Goal: Task Accomplishment & Management: Manage account settings

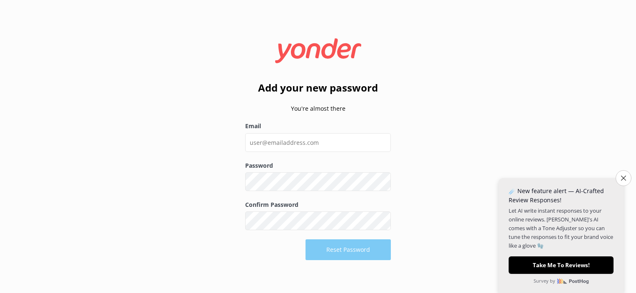
click at [551, 182] on form "Close survey ☄️ New feature alert — AI-Crafted Review Responses! Let AI write i…" at bounding box center [560, 235] width 125 height 115
click at [624, 174] on button "Close survey" at bounding box center [622, 177] width 17 height 17
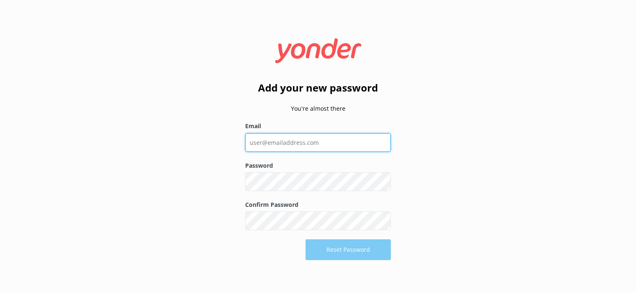
click at [273, 148] on input "Email" at bounding box center [318, 142] width 146 height 19
type input "[EMAIL_ADDRESS][DOMAIN_NAME]"
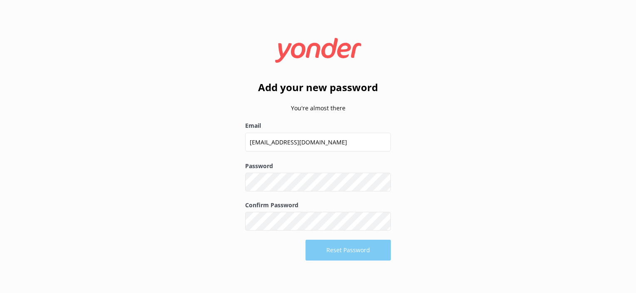
click at [379, 183] on button "Show password" at bounding box center [382, 182] width 17 height 17
click at [209, 197] on div "Add your new password You're almost there Email [EMAIL_ADDRESS][DOMAIN_NAME] Pa…" at bounding box center [318, 146] width 636 height 293
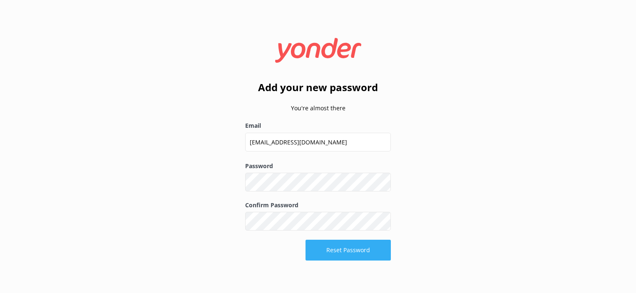
click at [342, 247] on button "Reset Password" at bounding box center [347, 250] width 85 height 21
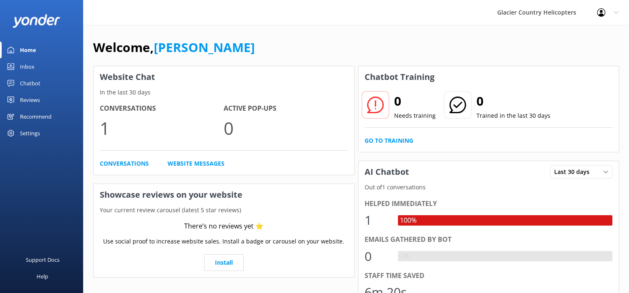
click at [28, 81] on div "Chatbot" at bounding box center [30, 83] width 20 height 17
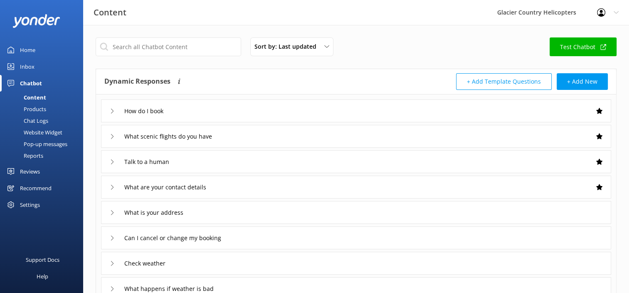
click at [572, 40] on link "Test Chatbot" at bounding box center [583, 46] width 67 height 19
click at [109, 113] on div "How do I book" at bounding box center [356, 110] width 510 height 23
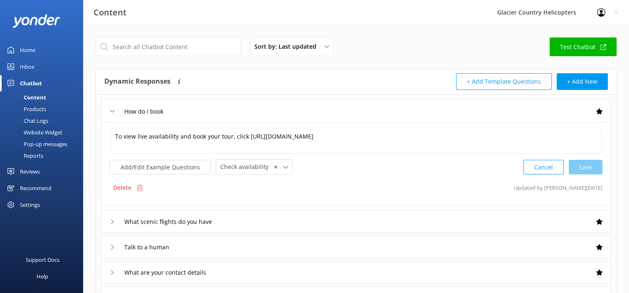
click at [109, 113] on div "How do I book" at bounding box center [356, 110] width 510 height 23
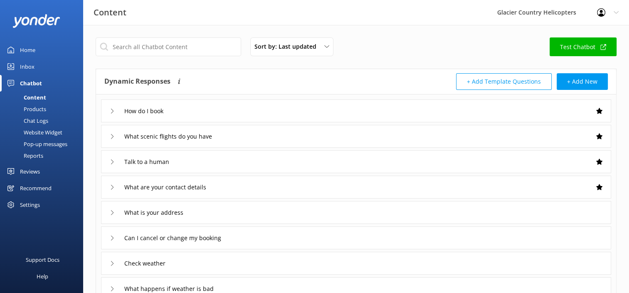
click at [111, 136] on icon at bounding box center [112, 136] width 5 height 5
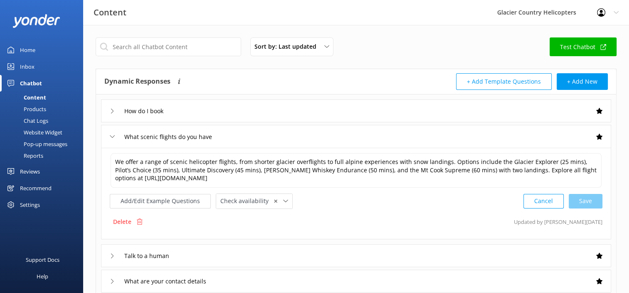
click at [111, 136] on use at bounding box center [112, 136] width 5 height 2
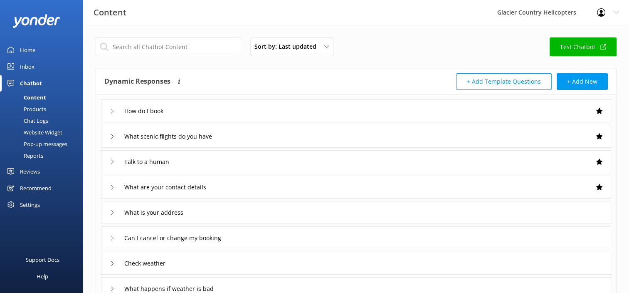
click at [111, 161] on icon at bounding box center [112, 161] width 5 height 5
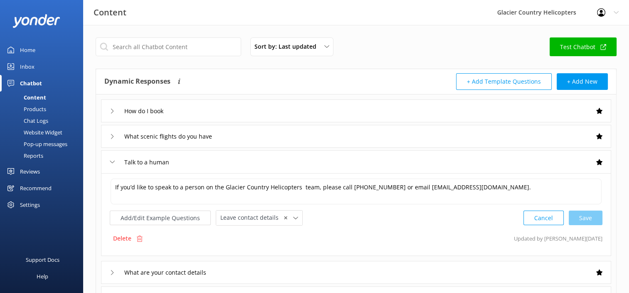
click at [111, 161] on icon at bounding box center [112, 161] width 5 height 5
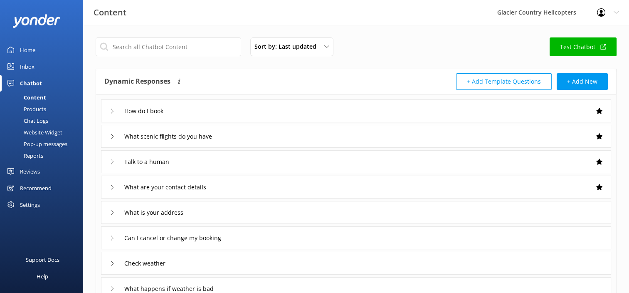
click at [111, 191] on div "What are your contact details" at bounding box center [163, 187] width 106 height 14
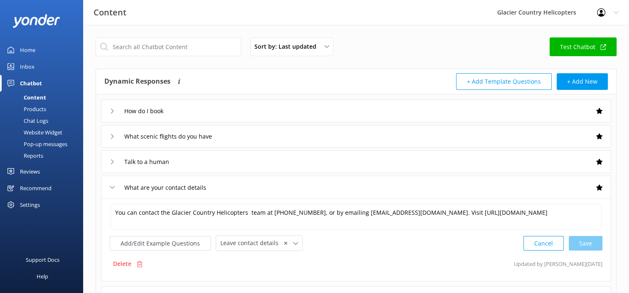
click at [111, 191] on div "What are your contact details" at bounding box center [163, 188] width 106 height 14
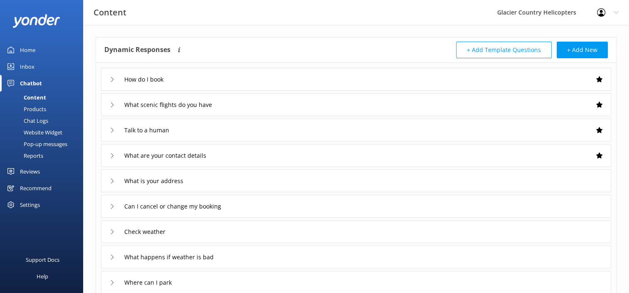
scroll to position [33, 0]
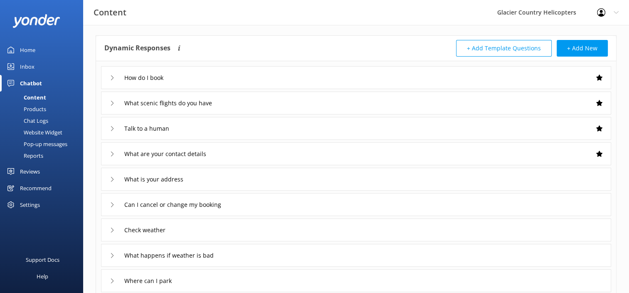
click at [110, 178] on icon at bounding box center [112, 179] width 5 height 5
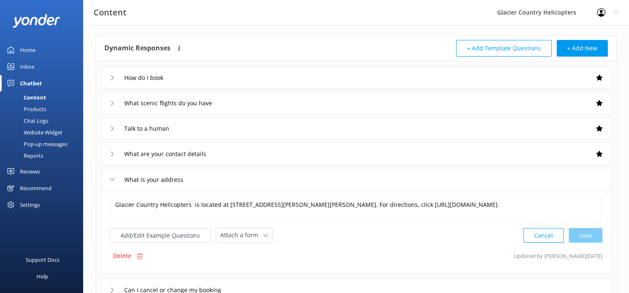
click at [110, 178] on use at bounding box center [112, 179] width 5 height 2
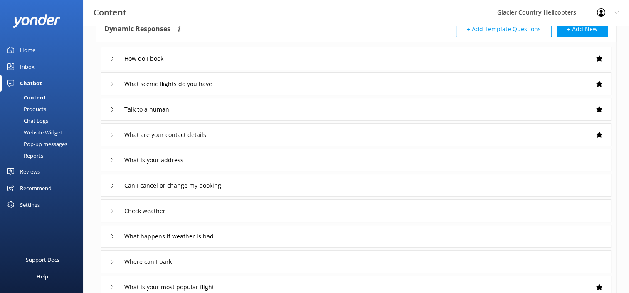
scroll to position [56, 0]
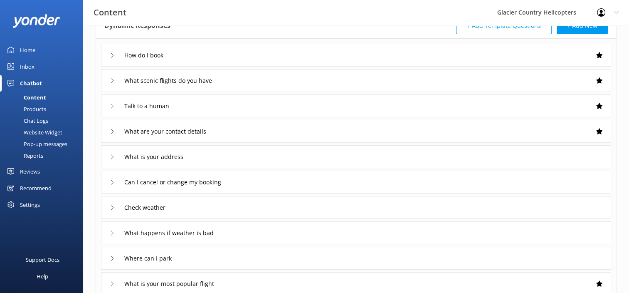
click at [111, 181] on icon at bounding box center [112, 182] width 5 height 5
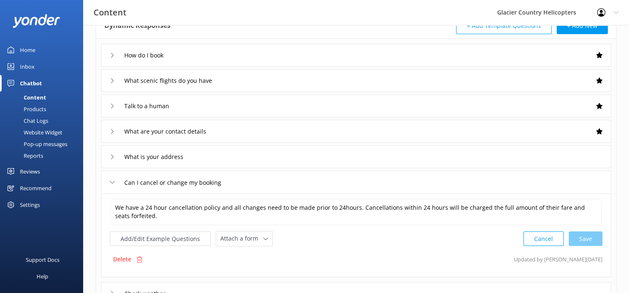
click at [111, 178] on div "Can I cancel or change my booking" at bounding box center [170, 183] width 120 height 14
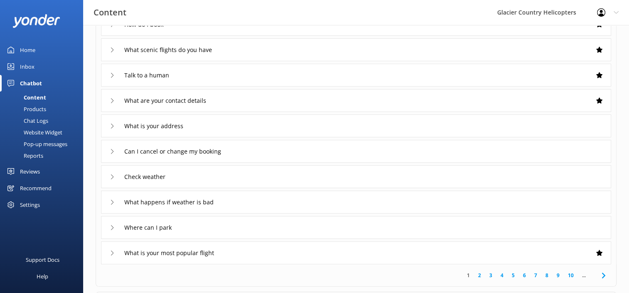
scroll to position [89, 0]
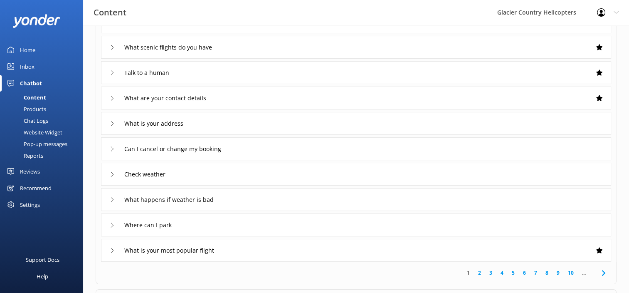
click at [111, 176] on div "Check weather" at bounding box center [138, 174] width 57 height 14
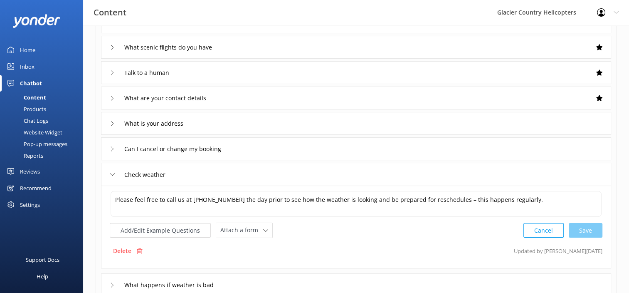
click at [111, 176] on div "Check weather" at bounding box center [138, 175] width 57 height 14
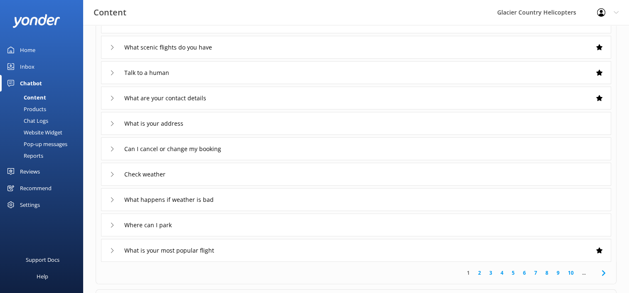
click at [112, 201] on use at bounding box center [112, 199] width 2 height 5
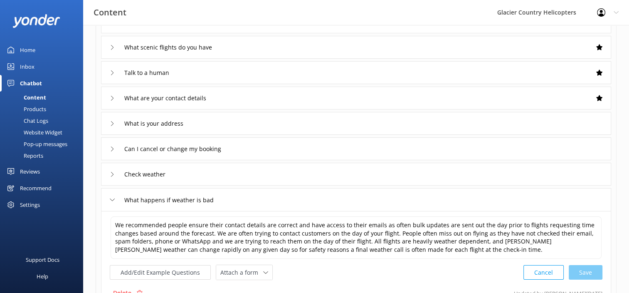
click at [112, 201] on icon at bounding box center [112, 199] width 5 height 5
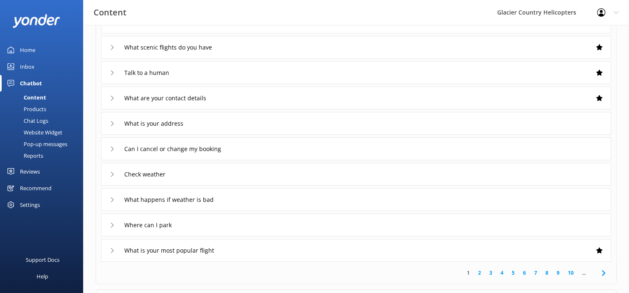
click at [109, 223] on div "Where can I park" at bounding box center [356, 224] width 510 height 23
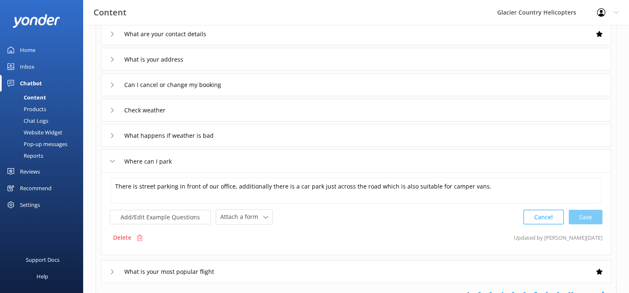
scroll to position [154, 0]
click at [111, 162] on div "Where can I park" at bounding box center [143, 160] width 67 height 14
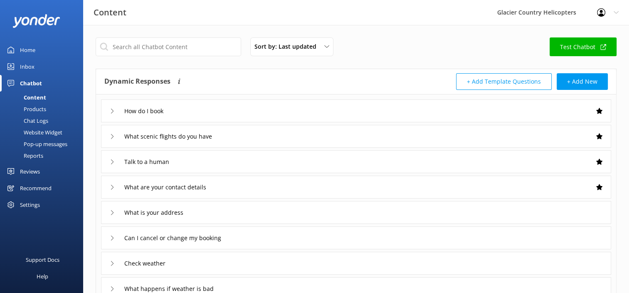
click at [424, 74] on div "+ Add Template Questions + Add New" at bounding box center [483, 81] width 252 height 17
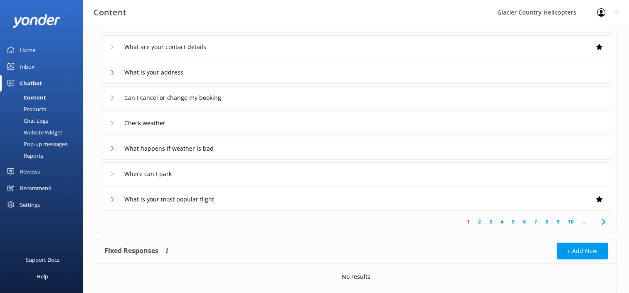
scroll to position [167, 0]
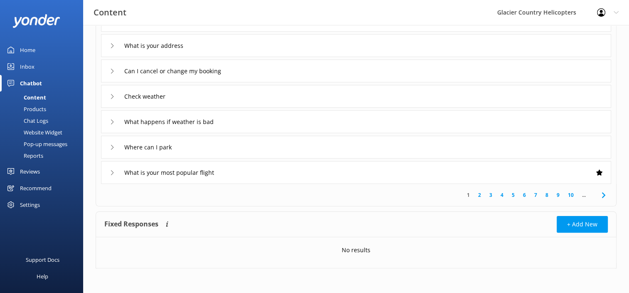
click at [477, 195] on link "2" at bounding box center [479, 195] width 11 height 8
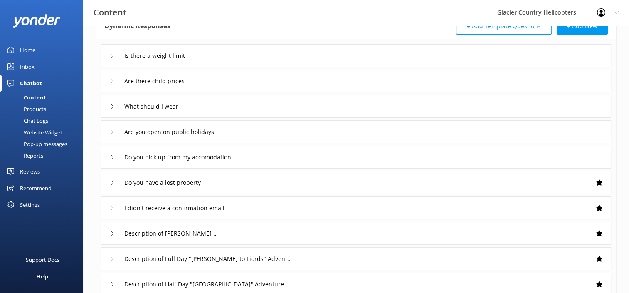
scroll to position [50, 0]
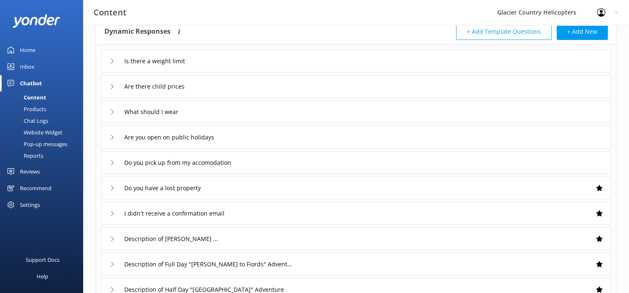
click at [108, 137] on div "Are you open on public holidays" at bounding box center [356, 137] width 510 height 23
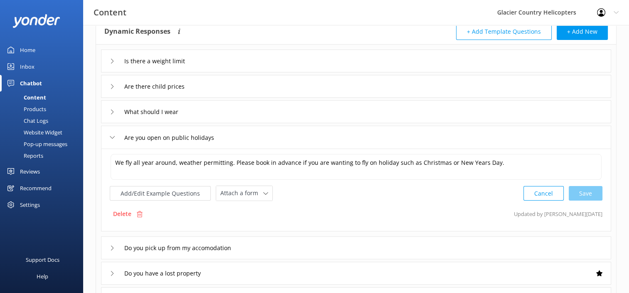
click at [109, 136] on div "Are you open on public holidays" at bounding box center [356, 137] width 510 height 23
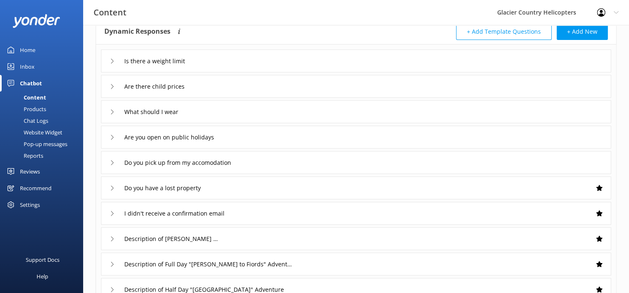
click at [114, 106] on div "What should I wear" at bounding box center [146, 112] width 73 height 14
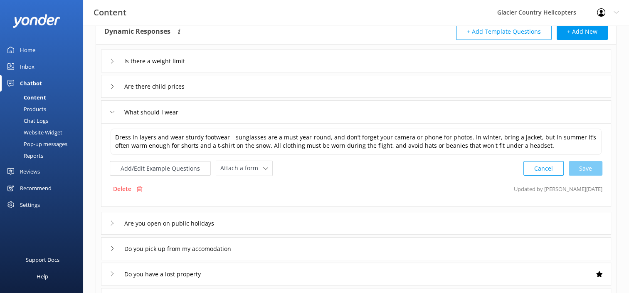
click at [114, 106] on div "What should I wear" at bounding box center [146, 112] width 73 height 14
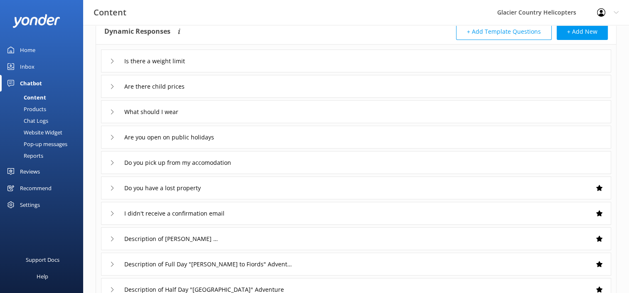
click at [114, 89] on div "Are there child prices" at bounding box center [151, 86] width 83 height 14
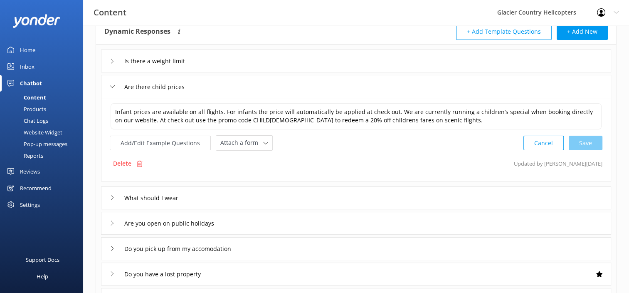
click at [114, 89] on div "Are there child prices" at bounding box center [151, 87] width 83 height 14
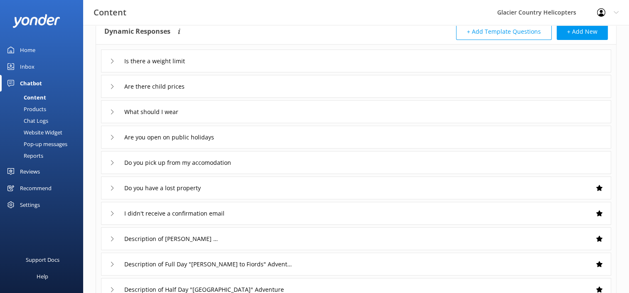
scroll to position [167, 0]
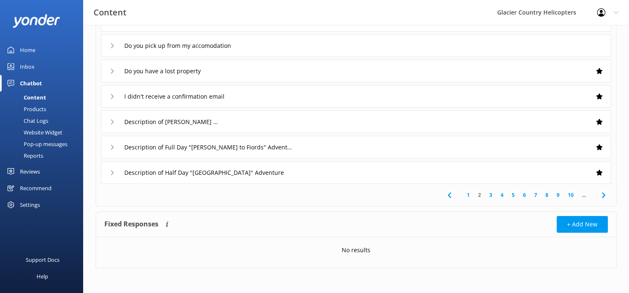
click at [493, 194] on link "3" at bounding box center [490, 195] width 11 height 8
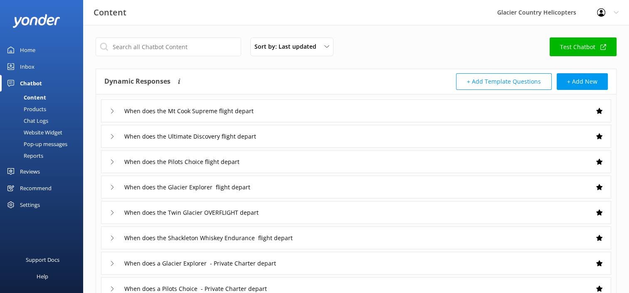
scroll to position [72, 0]
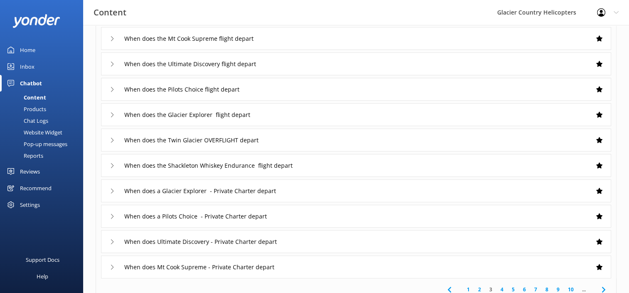
click at [113, 87] on icon at bounding box center [112, 89] width 5 height 5
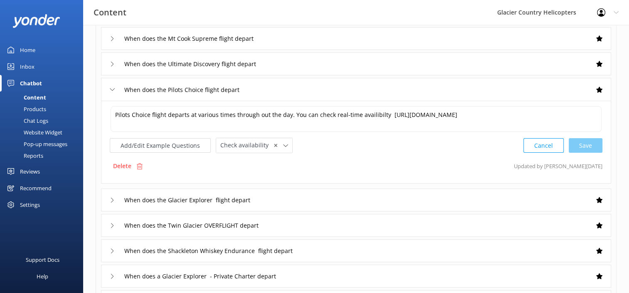
click at [112, 88] on icon at bounding box center [112, 89] width 5 height 5
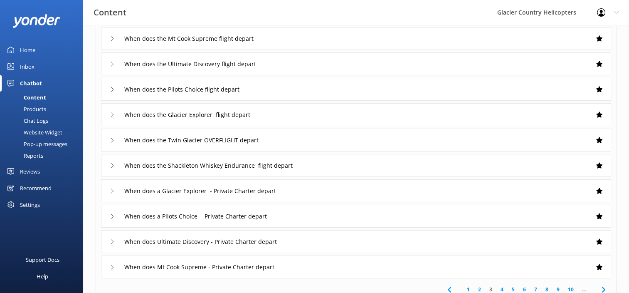
click at [114, 115] on icon at bounding box center [112, 114] width 5 height 5
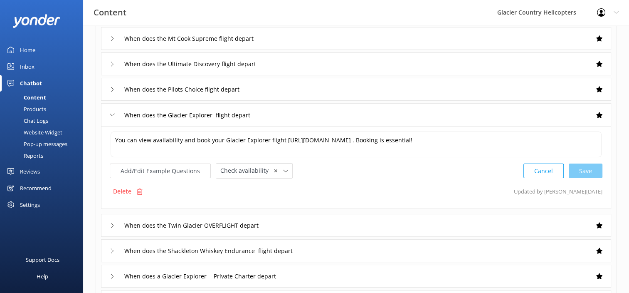
click at [114, 115] on icon at bounding box center [112, 114] width 5 height 5
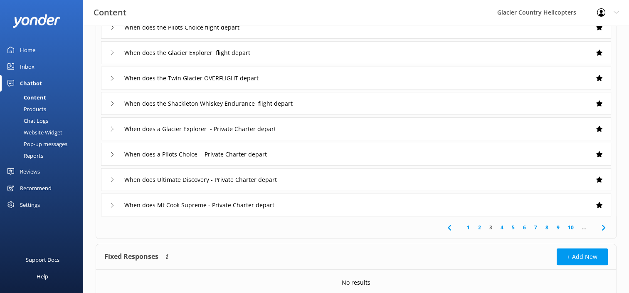
scroll to position [167, 0]
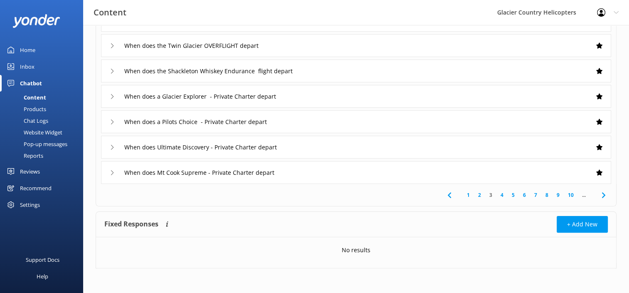
click at [501, 196] on link "4" at bounding box center [502, 195] width 11 height 8
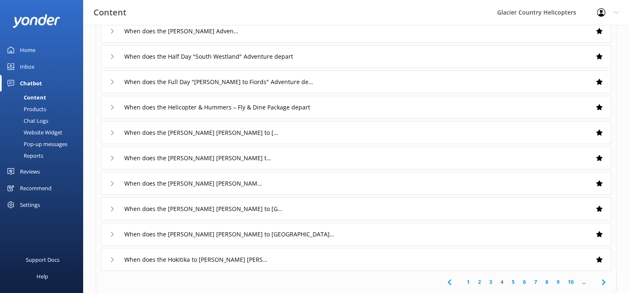
scroll to position [167, 0]
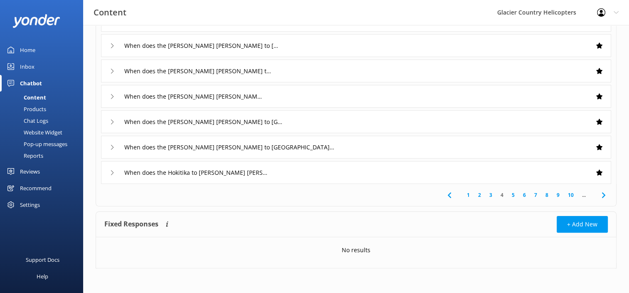
click at [512, 196] on link "5" at bounding box center [513, 195] width 11 height 8
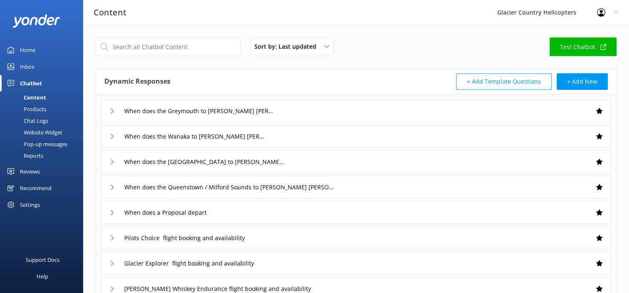
scroll to position [167, 0]
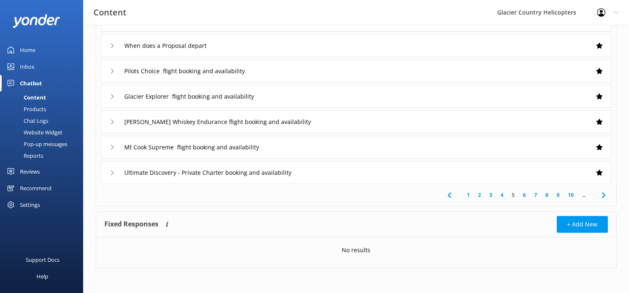
click at [522, 195] on link "6" at bounding box center [524, 195] width 11 height 8
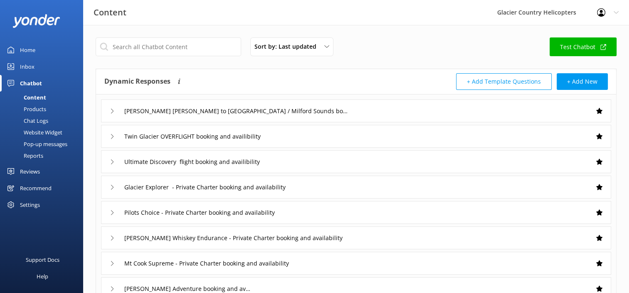
scroll to position [167, 0]
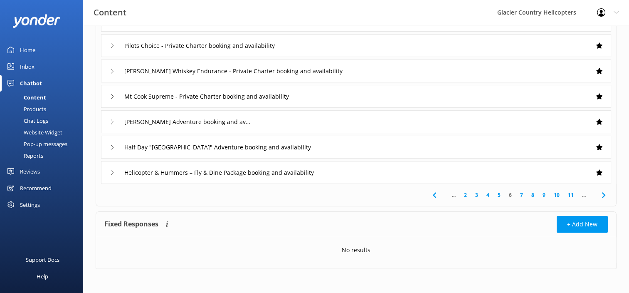
click at [570, 194] on link "11" at bounding box center [571, 195] width 14 height 8
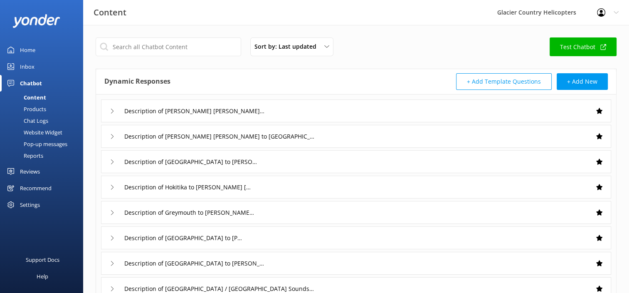
scroll to position [167, 0]
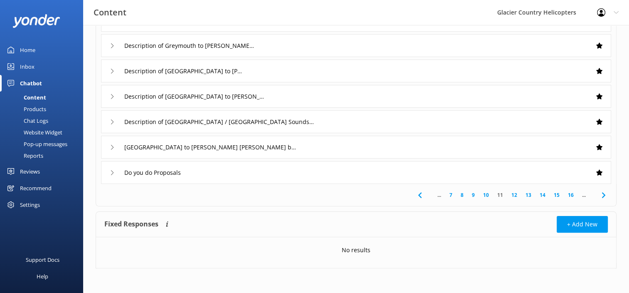
click at [570, 195] on link "16" at bounding box center [571, 195] width 14 height 8
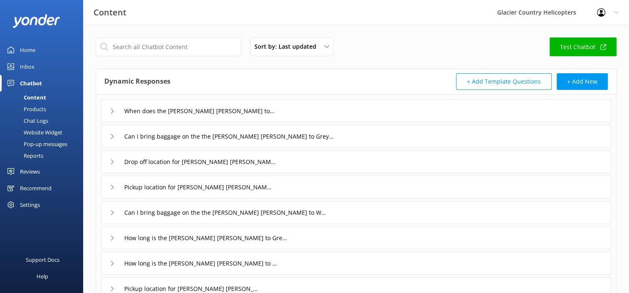
scroll to position [167, 0]
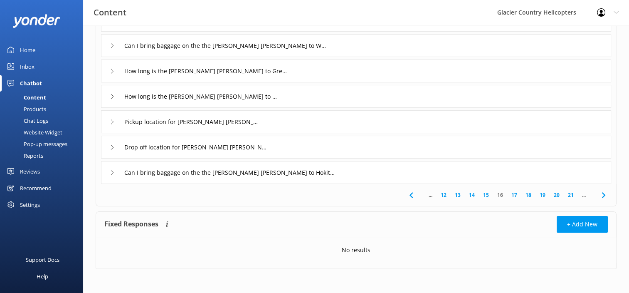
click at [570, 199] on div "... 12 13 14 15 16 17 18 19 20 21 ..." at bounding box center [356, 195] width 517 height 22
click at [572, 193] on link "21" at bounding box center [571, 195] width 14 height 8
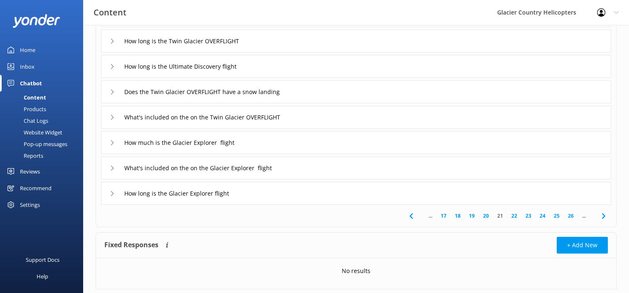
scroll to position [167, 0]
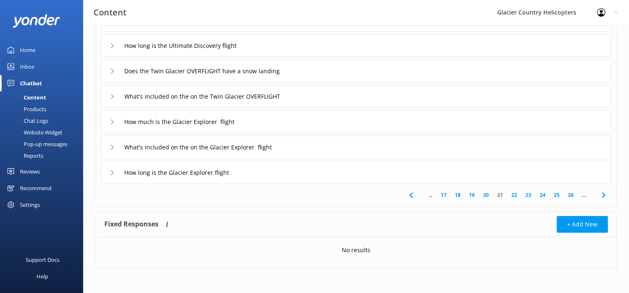
click at [568, 197] on link "26" at bounding box center [571, 195] width 14 height 8
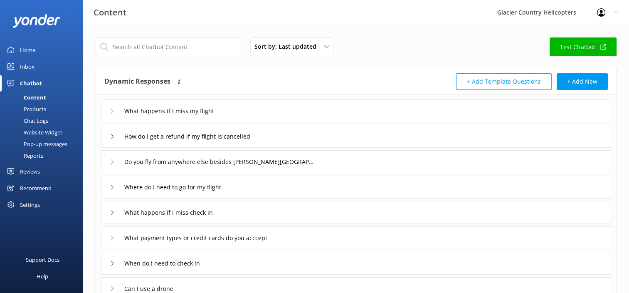
click at [40, 108] on div "Products" at bounding box center [25, 109] width 41 height 12
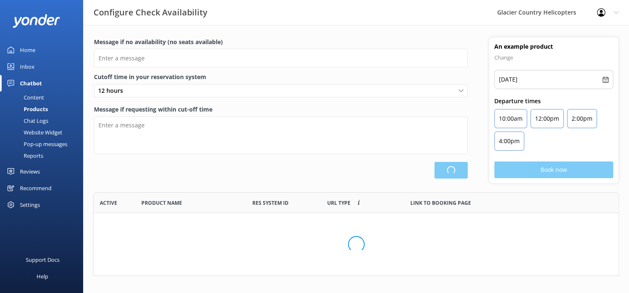
type input "There are no seats available, please check an alternative day"
type textarea "Our online booking system closes {hours} prior to departure. Please contact us …"
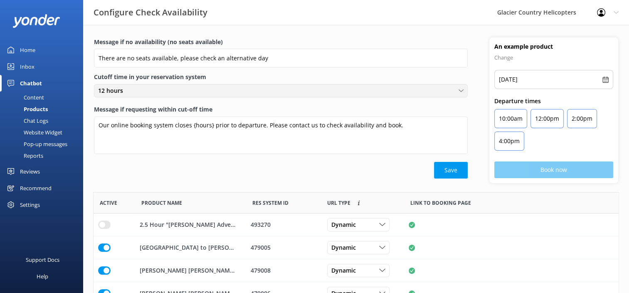
click at [266, 87] on div "12 hours" at bounding box center [281, 90] width 370 height 9
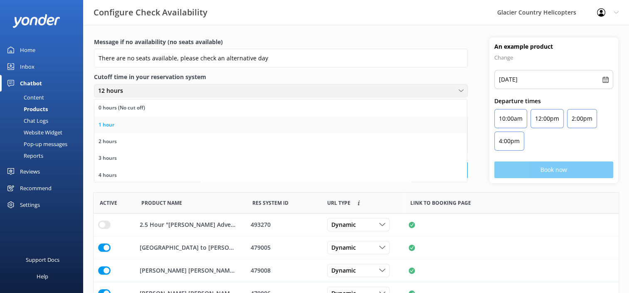
click at [131, 127] on link "1 hour" at bounding box center [280, 124] width 373 height 17
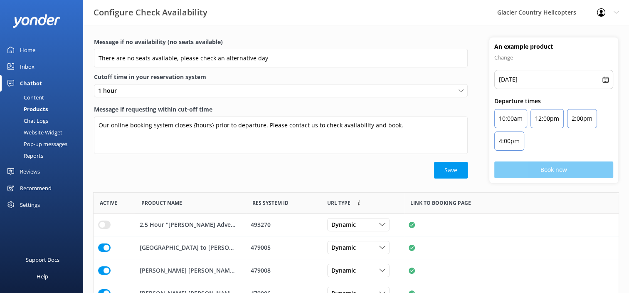
click at [45, 118] on div "Chat Logs" at bounding box center [26, 121] width 43 height 12
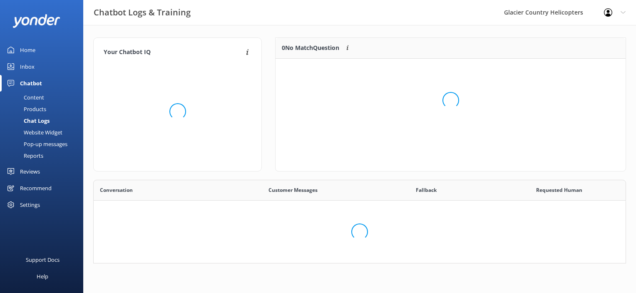
scroll to position [69, 526]
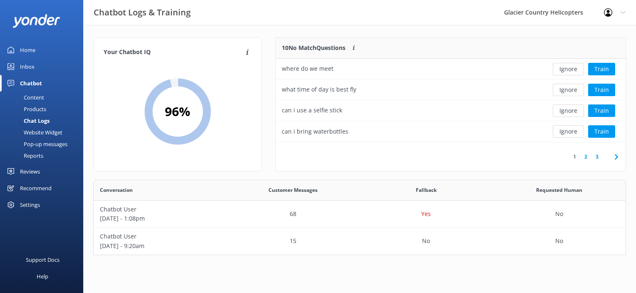
click at [47, 147] on div "Pop-up messages" at bounding box center [36, 144] width 62 height 12
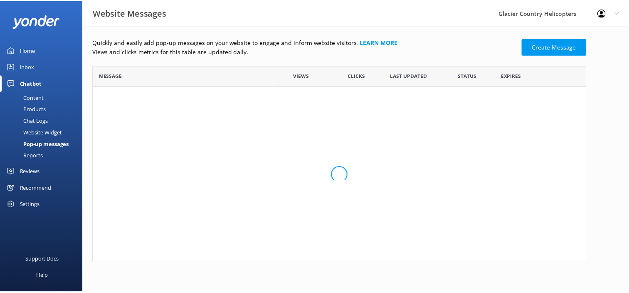
scroll to position [191, 493]
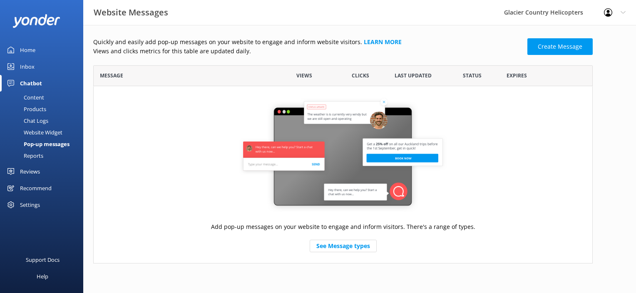
click at [32, 158] on div "Reports" at bounding box center [24, 156] width 38 height 12
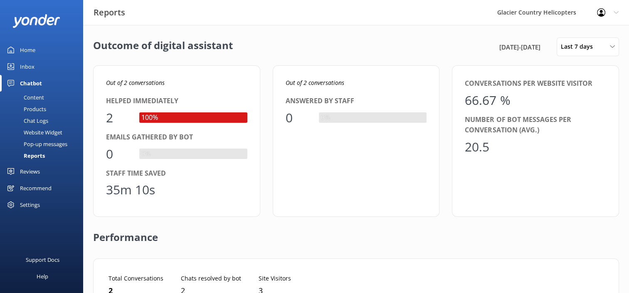
click at [32, 95] on div "Content" at bounding box center [24, 98] width 39 height 12
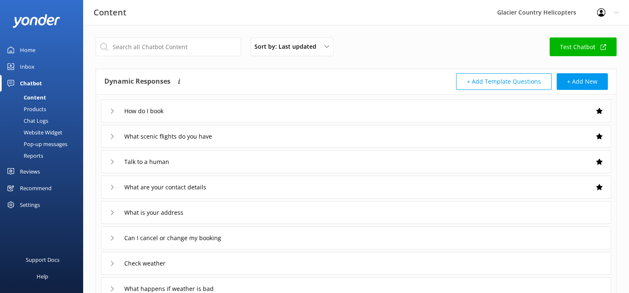
click at [44, 123] on div "Chat Logs" at bounding box center [26, 121] width 43 height 12
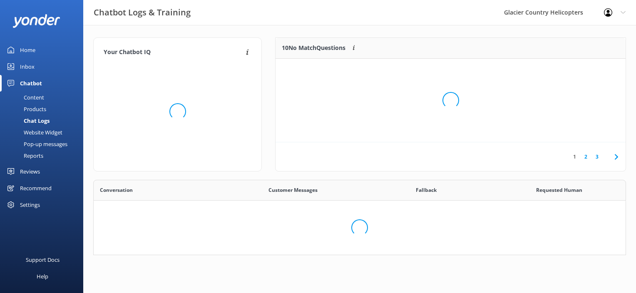
scroll to position [98, 344]
